Goal: Task Accomplishment & Management: Complete application form

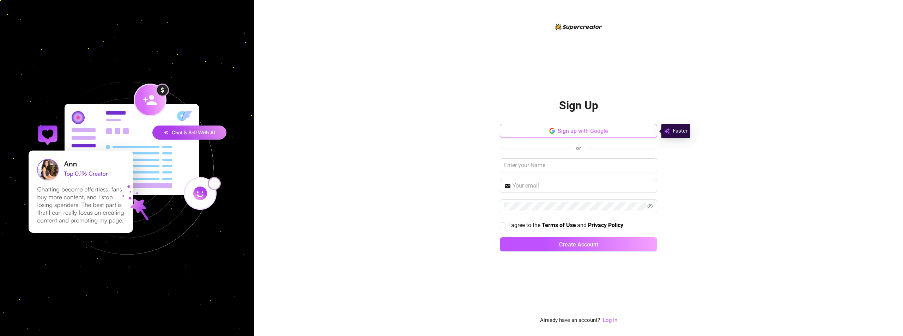
click at [593, 131] on span "Sign up with Google" at bounding box center [583, 131] width 50 height 7
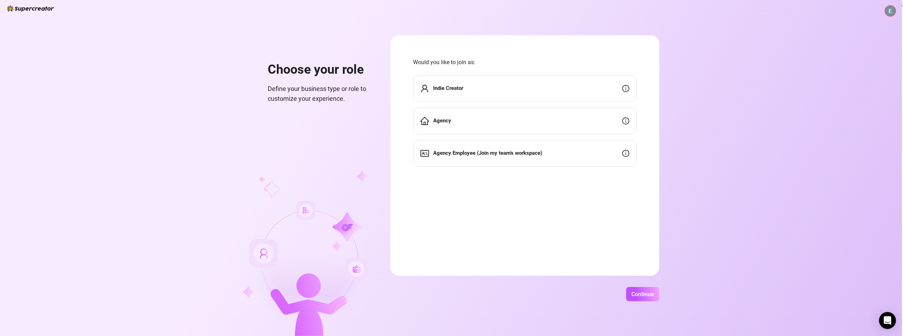
click at [481, 125] on div "Agency" at bounding box center [525, 121] width 224 height 27
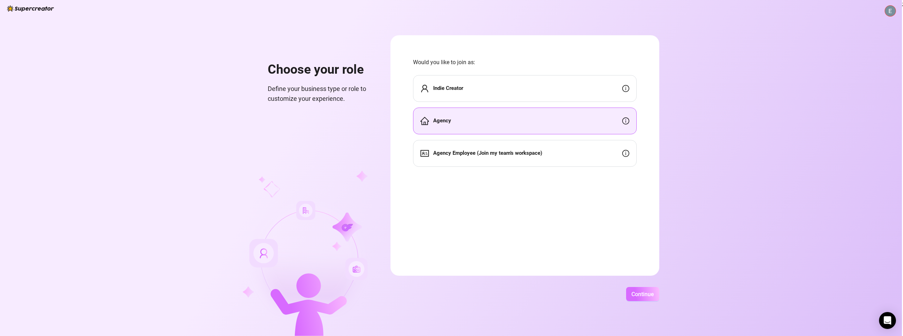
click at [642, 294] on span "Continue" at bounding box center [642, 294] width 23 height 7
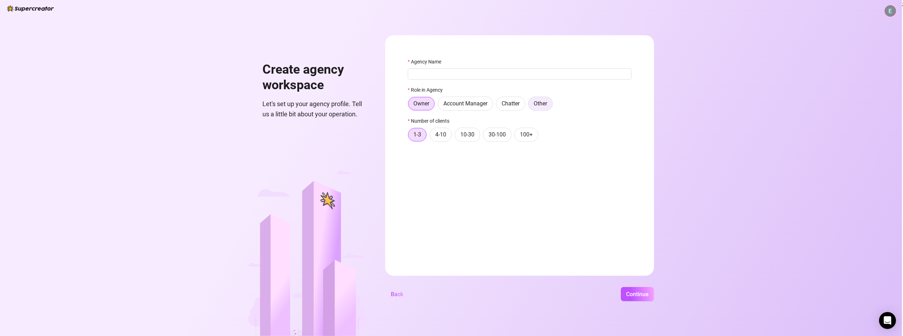
click at [540, 108] on label "Other" at bounding box center [540, 104] width 25 height 14
click at [530, 105] on input "Other" at bounding box center [530, 105] width 0 height 0
click at [451, 122] on input "text" at bounding box center [520, 122] width 224 height 11
type input "E"
type input "CTO"
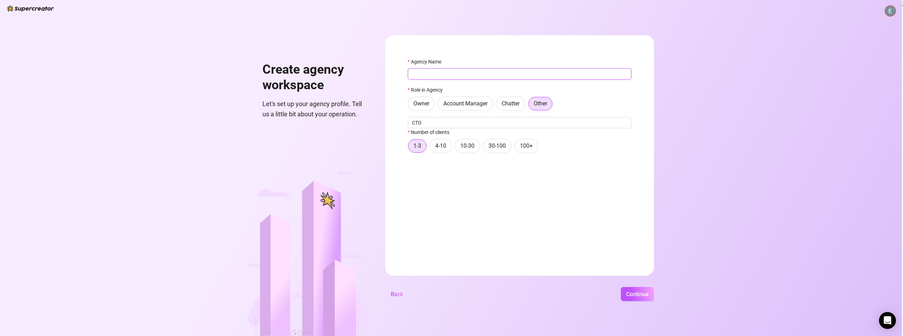
click at [458, 77] on input "Agency Name" at bounding box center [520, 73] width 224 height 11
type input "MUSES"
click at [467, 149] on span "10-30" at bounding box center [467, 146] width 14 height 7
click at [457, 148] on input "10-30" at bounding box center [457, 148] width 0 height 0
click at [640, 300] on button "Continue" at bounding box center [637, 294] width 33 height 14
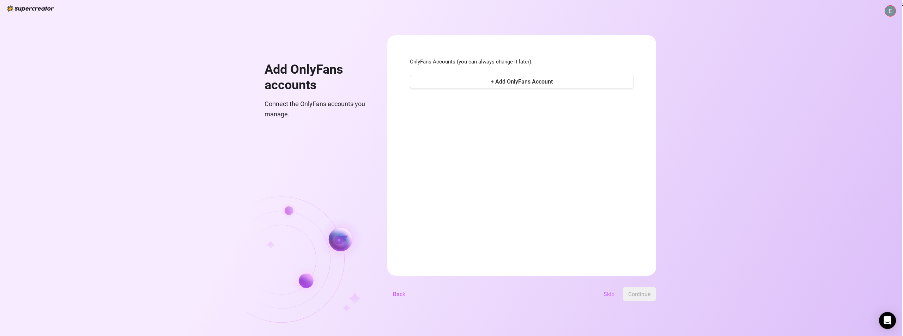
click at [608, 293] on span "Skip" at bounding box center [609, 294] width 11 height 7
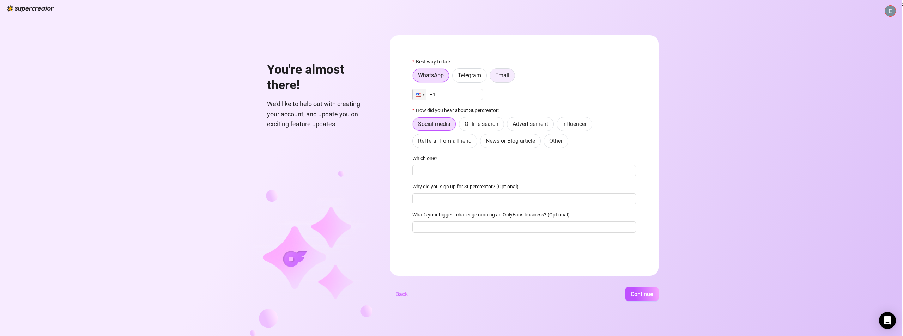
click at [507, 75] on span "Email" at bounding box center [502, 75] width 14 height 7
click at [492, 77] on input "Email" at bounding box center [492, 77] width 0 height 0
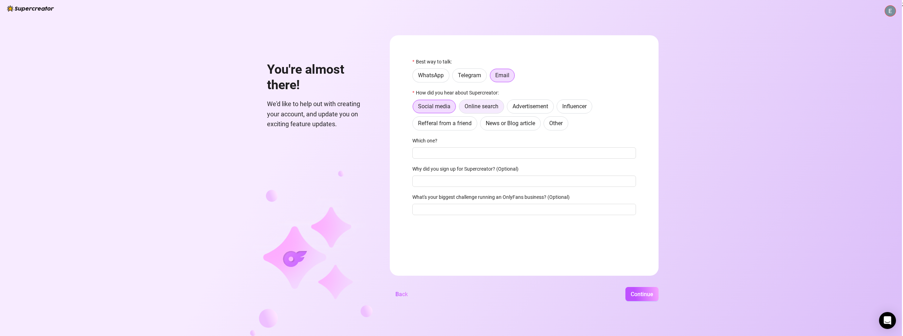
click at [475, 109] on span "Online search" at bounding box center [482, 106] width 34 height 7
click at [461, 108] on input "Online search" at bounding box center [461, 108] width 0 height 0
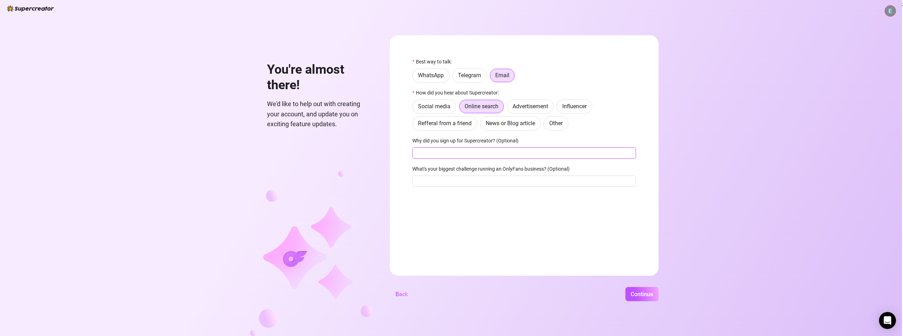
click at [465, 155] on input "Why did you sign up for Supercreator? (Optional)" at bounding box center [524, 152] width 224 height 11
click at [458, 154] on input "Why did you sign up for Supercreator? (Optional)" at bounding box center [524, 152] width 224 height 11
click at [459, 155] on input "Why did you sign up for Supercreator? (Optional)" at bounding box center [524, 152] width 224 height 11
type input "Looking for chatbot solutions"
click at [459, 183] on input "What's your biggest challenge running an OnlyFans business? (Optional)" at bounding box center [524, 181] width 224 height 11
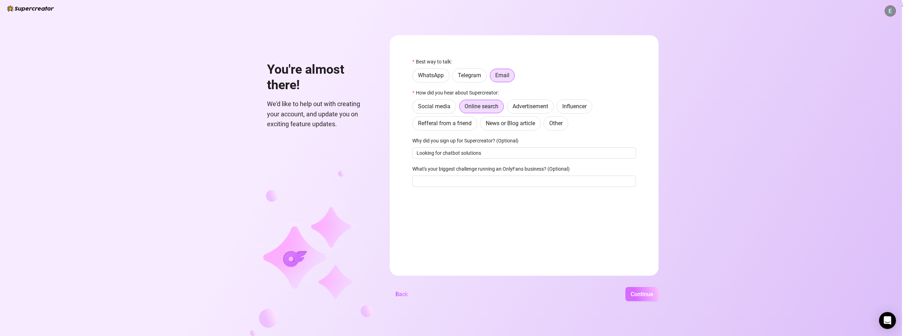
click at [644, 297] on span "Continue" at bounding box center [642, 294] width 23 height 7
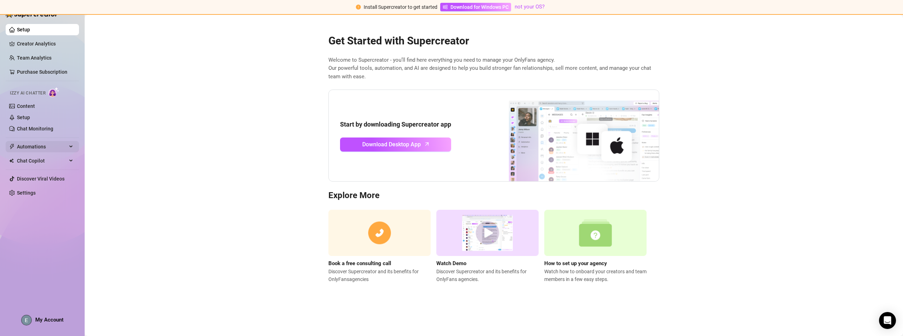
click at [49, 147] on span "Automations" at bounding box center [42, 146] width 50 height 11
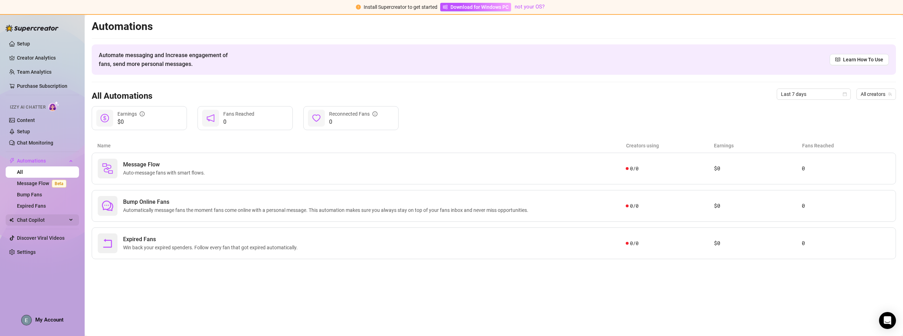
click at [43, 220] on span "Chat Copilot" at bounding box center [42, 219] width 50 height 11
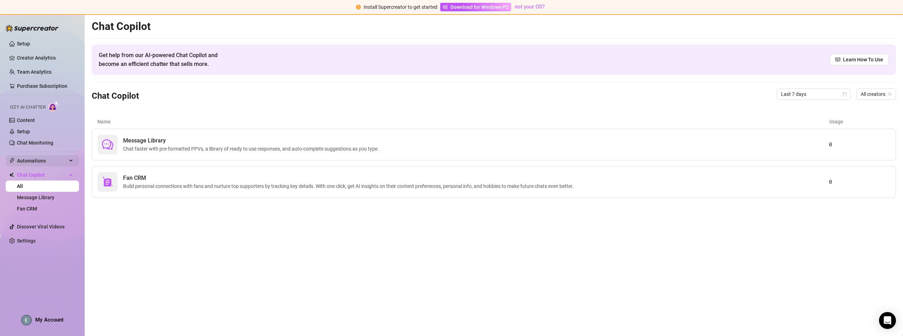
click at [44, 162] on span "Automations" at bounding box center [42, 160] width 50 height 11
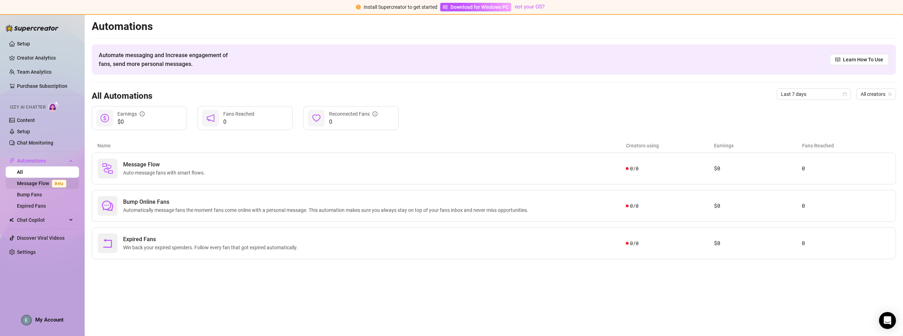
click at [38, 184] on link "Message Flow Beta" at bounding box center [43, 184] width 52 height 6
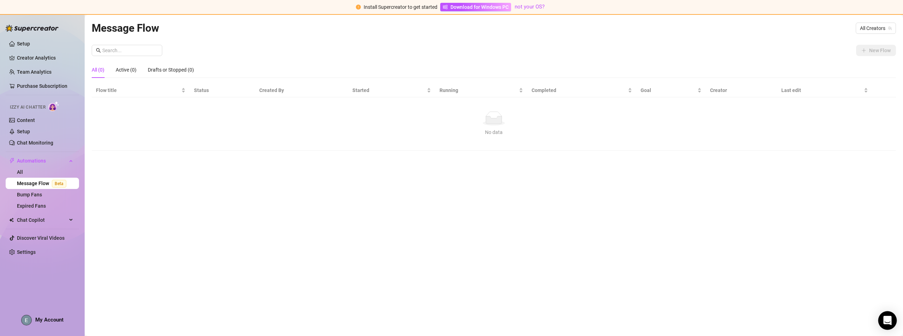
click at [889, 321] on icon "Open Intercom Messenger" at bounding box center [887, 320] width 8 height 9
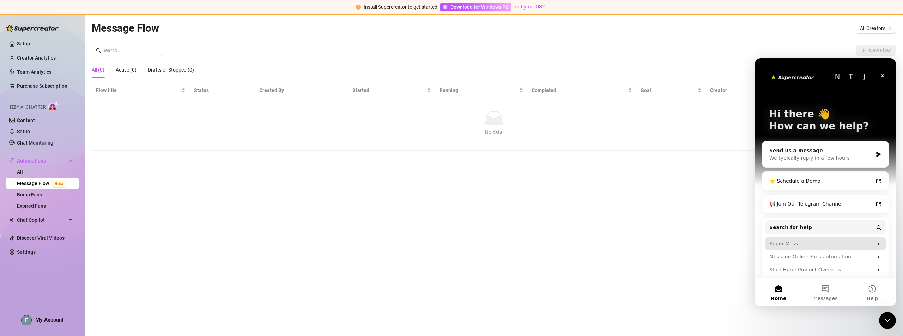
scroll to position [18, 0]
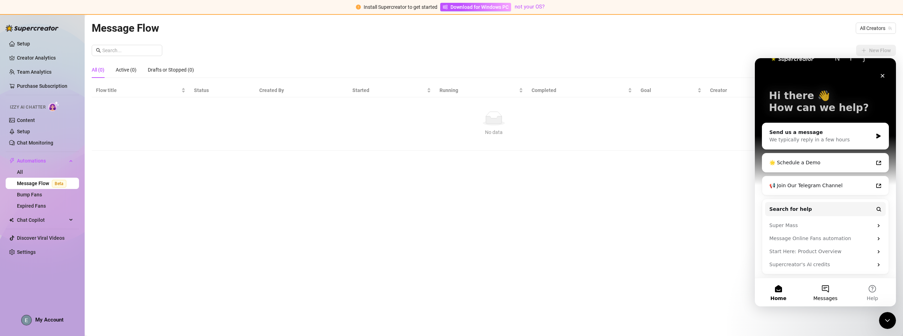
click at [827, 296] on span "Messages" at bounding box center [825, 298] width 24 height 5
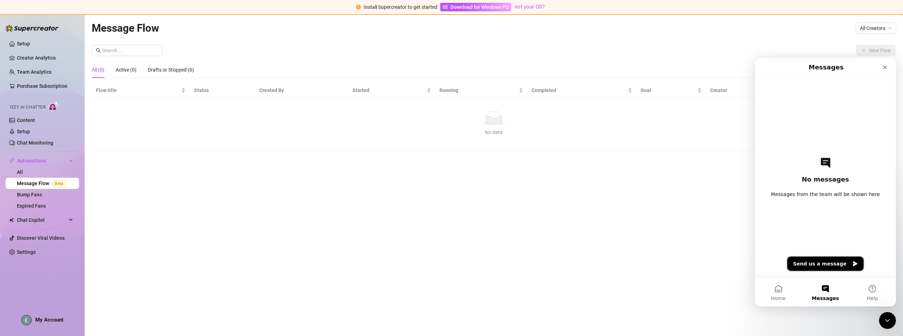
click at [823, 263] on button "Send us a message" at bounding box center [825, 264] width 76 height 14
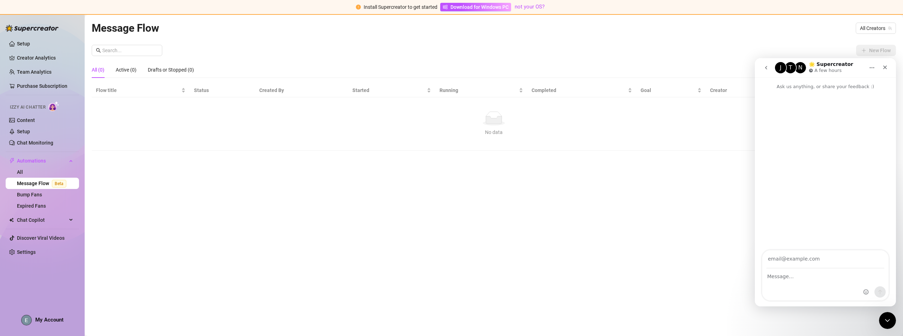
click at [808, 259] on input "Your email" at bounding box center [826, 259] width 118 height 18
type input "[EMAIL_ADDRESS][DOMAIN_NAME]"
drag, startPoint x: 787, startPoint y: 278, endPoint x: 794, endPoint y: 278, distance: 7.1
click at [787, 278] on textarea "Message…" at bounding box center [825, 275] width 126 height 12
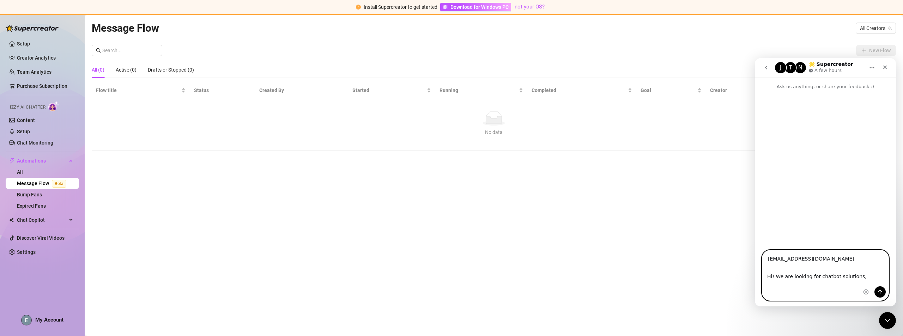
paste textarea "that will allow us to connect our own LLM solutions for correspondence. Tell me…"
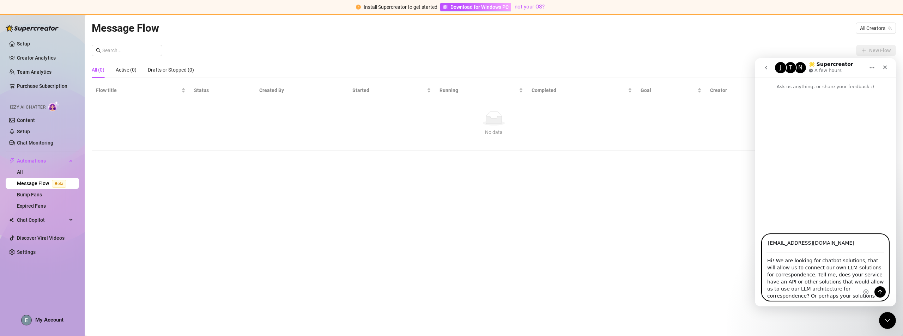
scroll to position [6, 0]
type textarea "Hi! We are looking for chatbot solutions, that will allow us to connect our own…"
click at [881, 287] on button "Send a message…" at bounding box center [879, 291] width 11 height 11
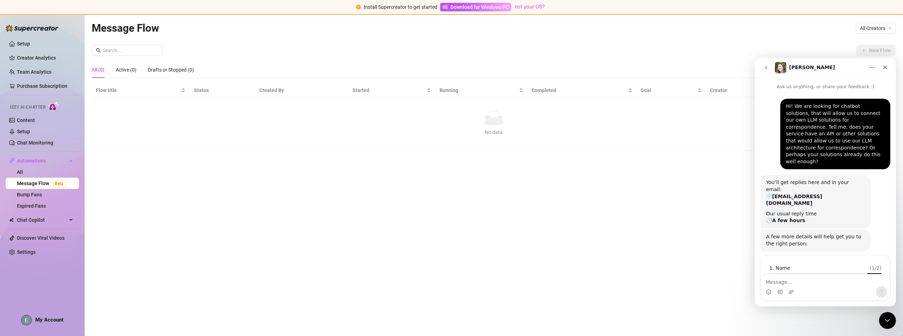
scroll to position [6, 0]
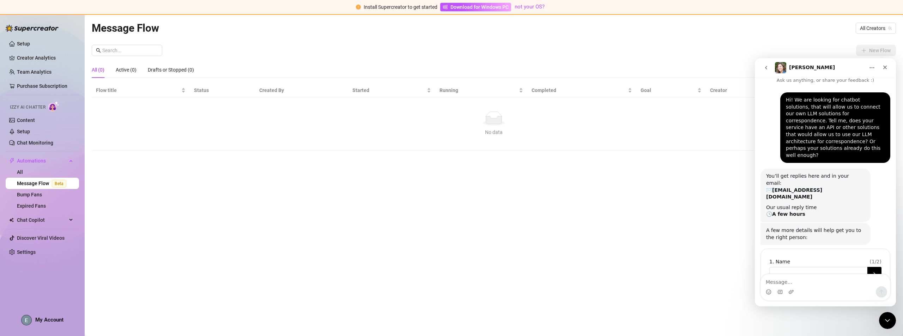
click at [797, 267] on input "Name" at bounding box center [818, 274] width 98 height 14
type input "В"
type input "[PERSON_NAME]"
click at [872, 267] on button "Submit" at bounding box center [874, 274] width 14 height 14
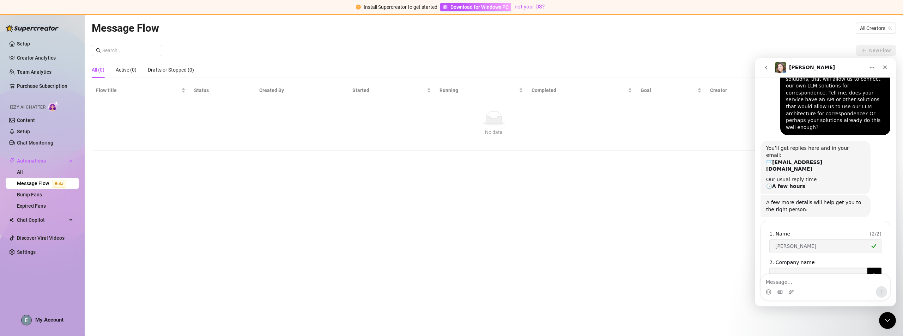
scroll to position [35, 0]
click at [805, 267] on input "Company name" at bounding box center [818, 274] width 98 height 14
type input "Muses"
click at [873, 271] on icon "Submit" at bounding box center [875, 274] width 6 height 6
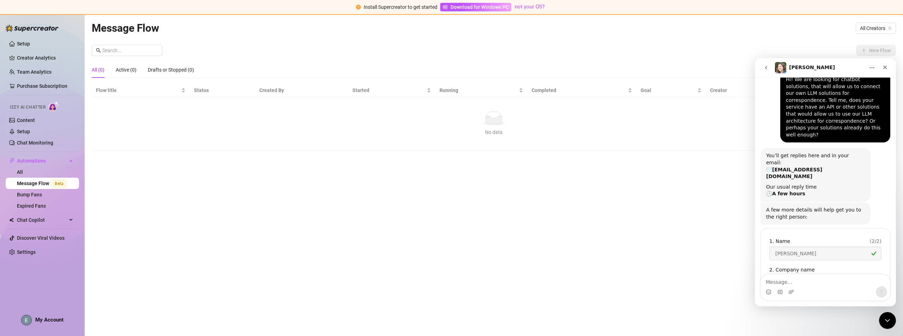
scroll to position [0, 0]
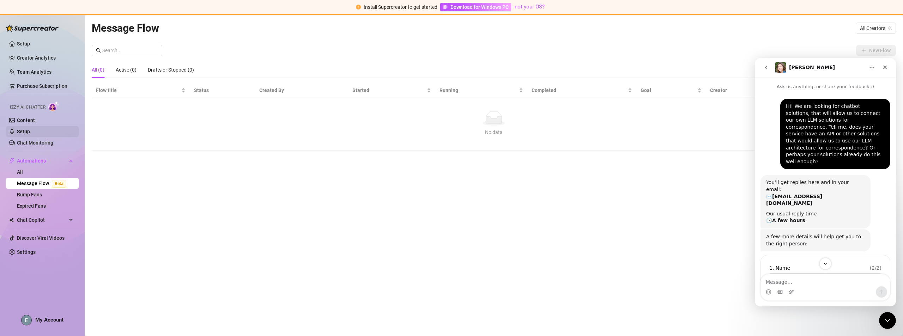
click at [25, 131] on link "Setup" at bounding box center [23, 132] width 13 height 6
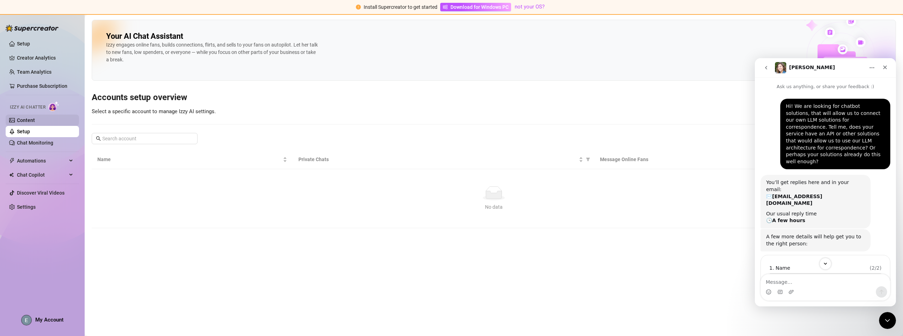
click at [21, 121] on link "Content" at bounding box center [26, 120] width 18 height 6
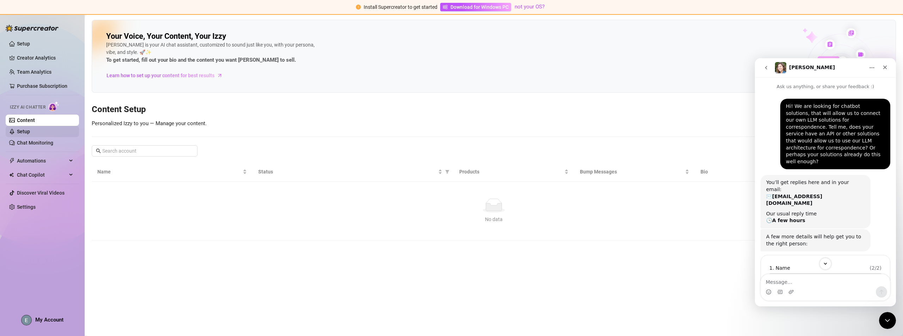
click at [27, 132] on link "Setup" at bounding box center [23, 132] width 13 height 6
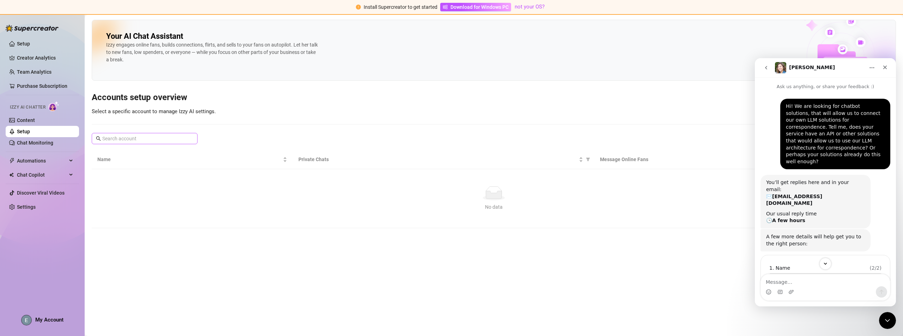
click at [165, 134] on span at bounding box center [145, 138] width 106 height 11
click at [533, 144] on div "Your AI Chat Assistant [PERSON_NAME] engages online fans, builds connections, f…" at bounding box center [494, 124] width 804 height 208
click at [30, 42] on link "Setup" at bounding box center [23, 44] width 13 height 6
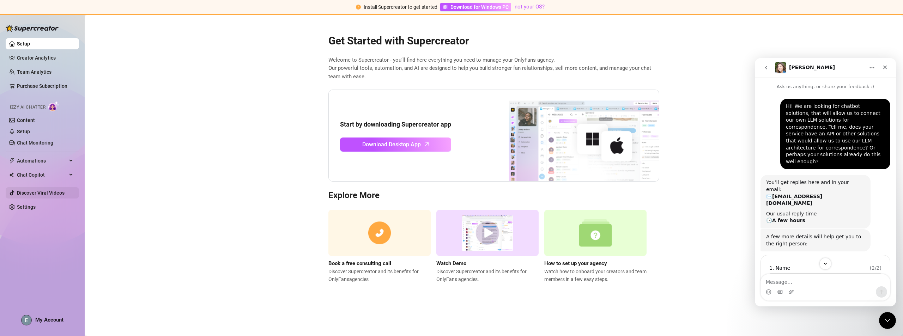
click at [46, 194] on link "Discover Viral Videos" at bounding box center [41, 193] width 48 height 6
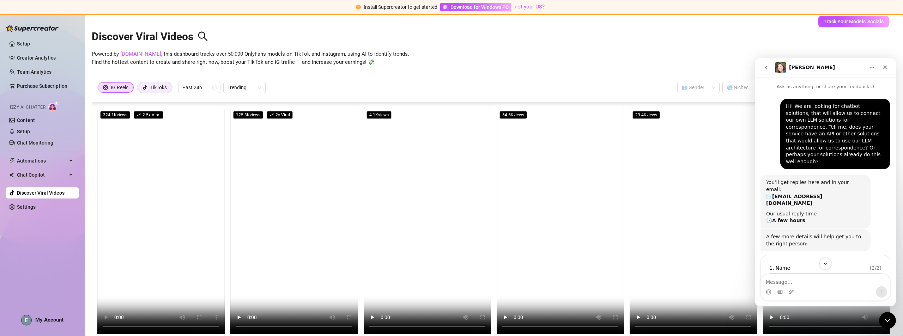
click at [157, 88] on div "TikToks" at bounding box center [158, 87] width 17 height 11
click at [139, 89] on input "TikToks" at bounding box center [139, 89] width 0 height 0
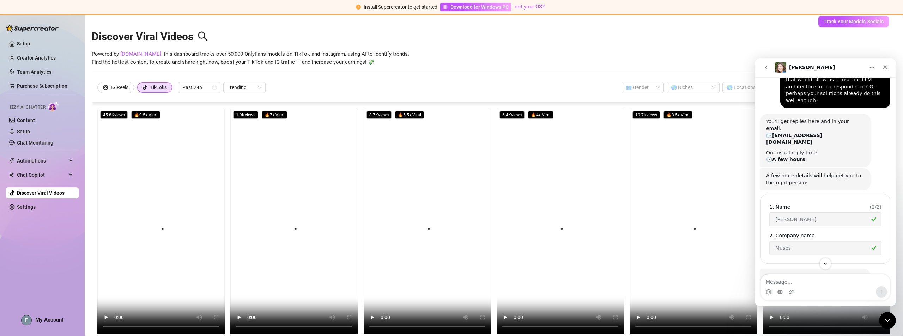
scroll to position [65, 0]
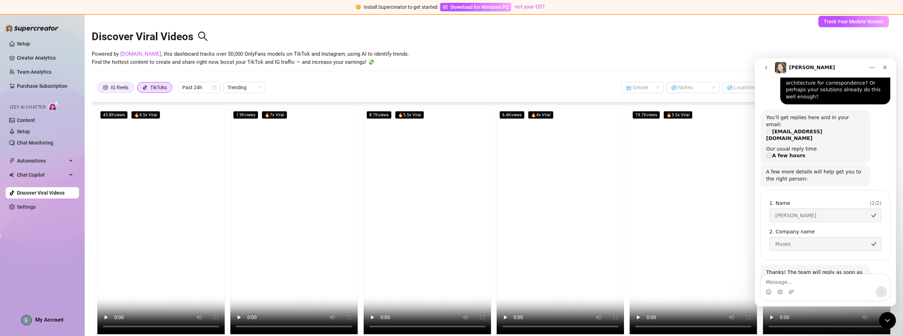
click at [114, 88] on div "IG Reels" at bounding box center [120, 87] width 18 height 11
click at [99, 89] on input "IG Reels" at bounding box center [99, 89] width 0 height 0
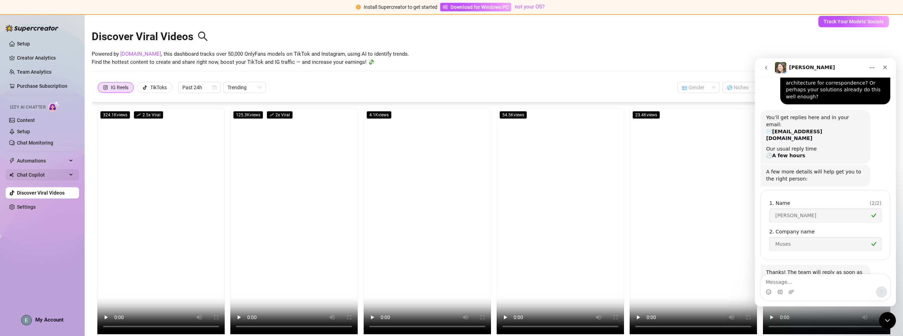
click at [26, 176] on span "Chat Copilot" at bounding box center [42, 174] width 50 height 11
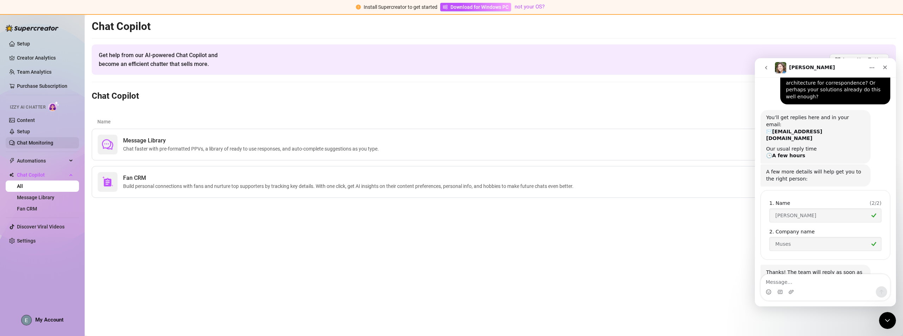
click at [38, 141] on link "Chat Monitoring" at bounding box center [35, 143] width 36 height 6
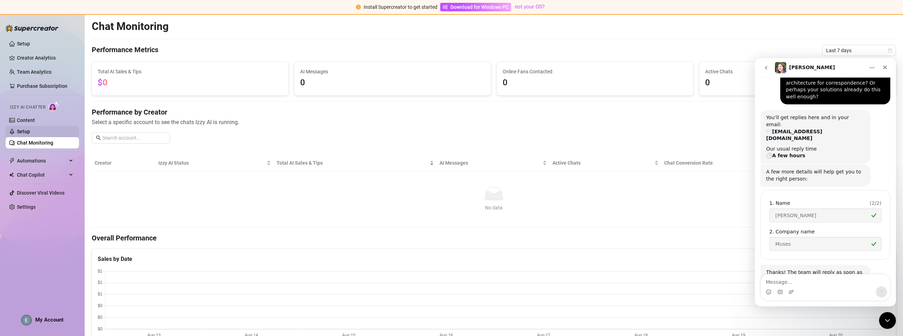
click at [30, 129] on link "Setup" at bounding box center [23, 132] width 13 height 6
